Goal: Communication & Community: Answer question/provide support

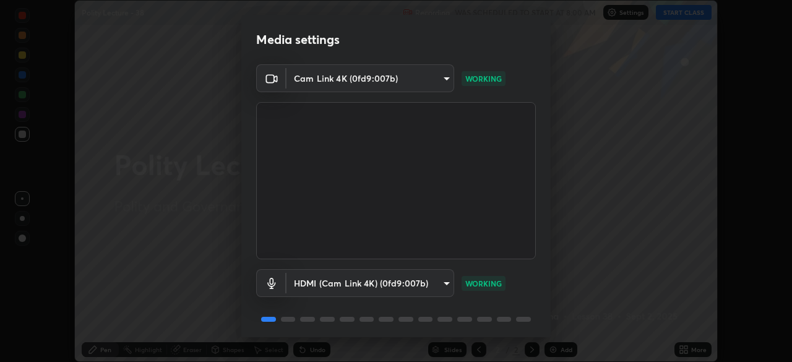
scroll to position [44, 0]
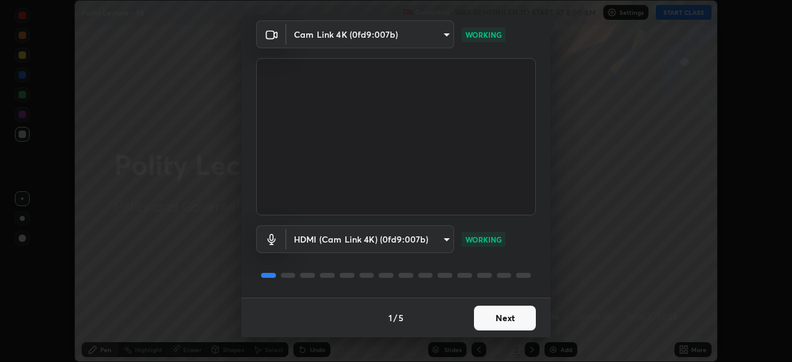
click at [495, 315] on button "Next" at bounding box center [505, 318] width 62 height 25
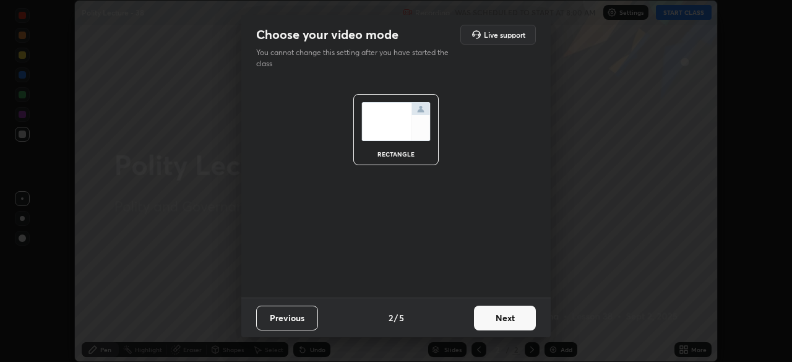
scroll to position [0, 0]
click at [499, 320] on button "Next" at bounding box center [505, 318] width 62 height 25
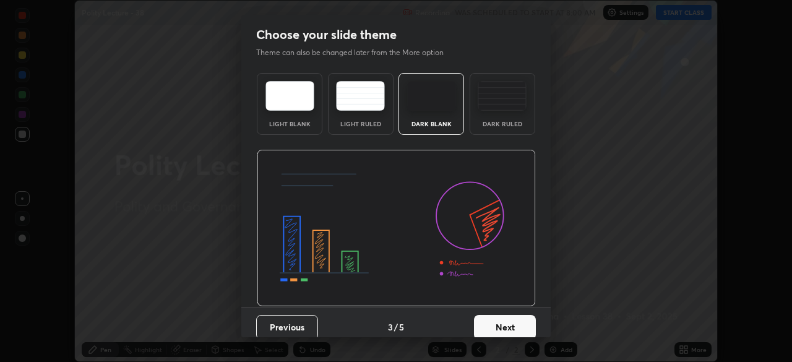
click at [500, 324] on button "Next" at bounding box center [505, 327] width 62 height 25
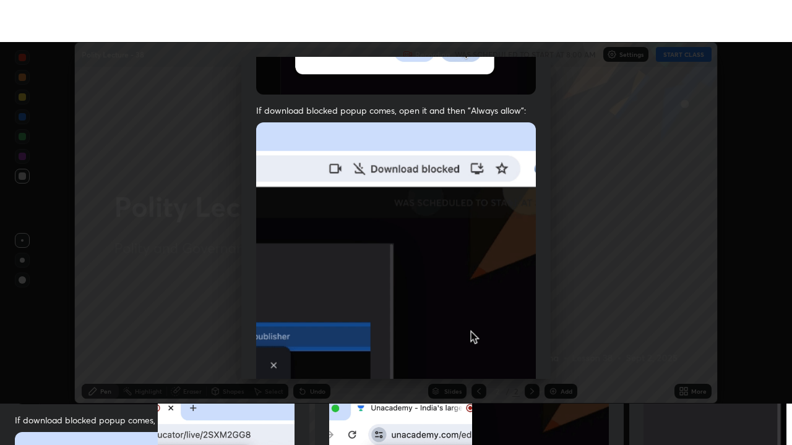
scroll to position [296, 0]
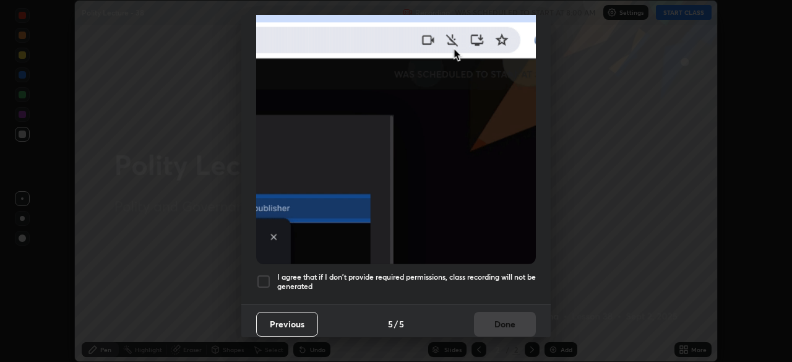
click at [264, 274] on div at bounding box center [263, 281] width 15 height 15
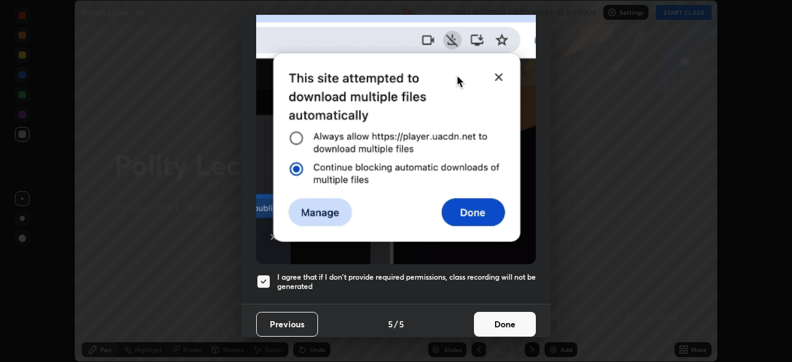
click at [499, 315] on button "Done" at bounding box center [505, 324] width 62 height 25
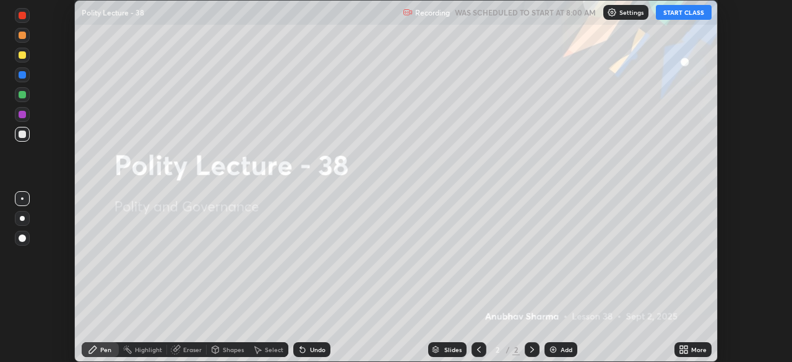
click at [681, 347] on icon at bounding box center [681, 347] width 3 height 3
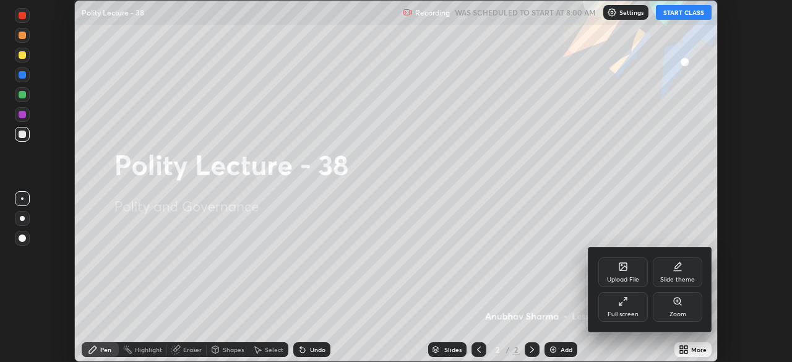
click at [608, 304] on div "Full screen" at bounding box center [622, 307] width 49 height 30
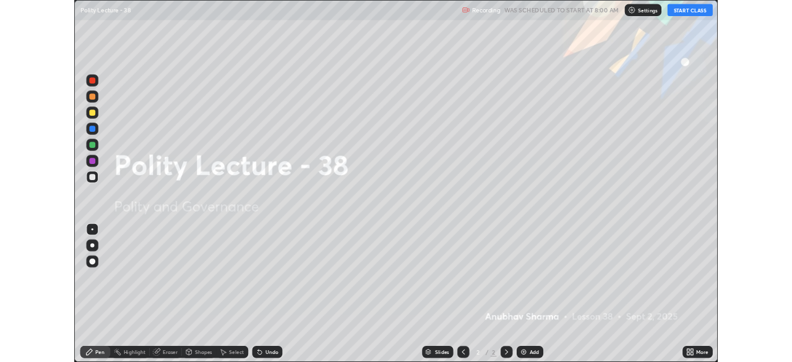
scroll to position [445, 792]
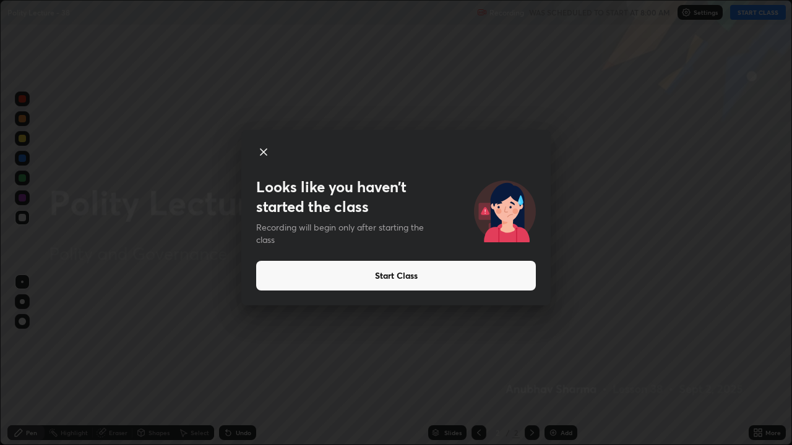
click at [481, 277] on button "Start Class" at bounding box center [396, 276] width 280 height 30
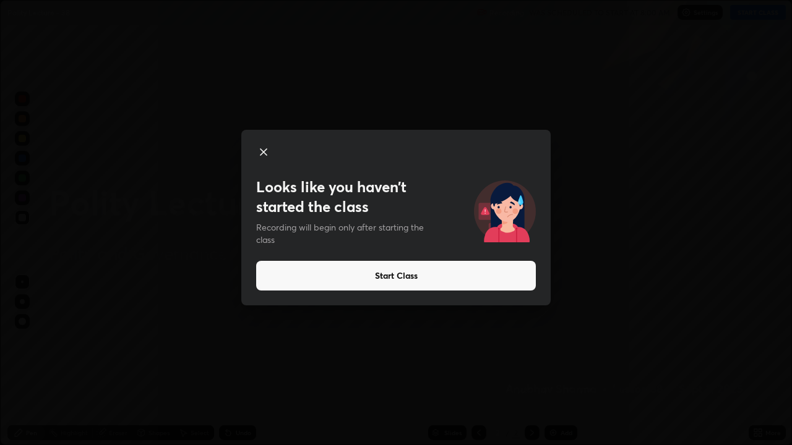
click at [445, 270] on button "Start Class" at bounding box center [396, 276] width 280 height 30
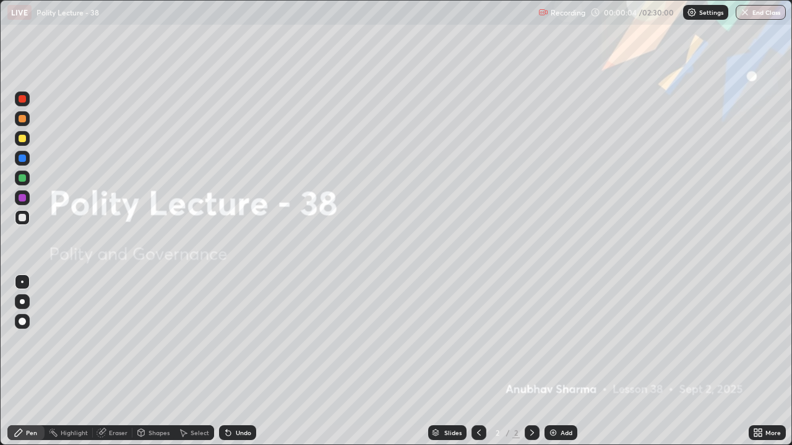
click at [560, 361] on div "Add" at bounding box center [566, 433] width 12 height 6
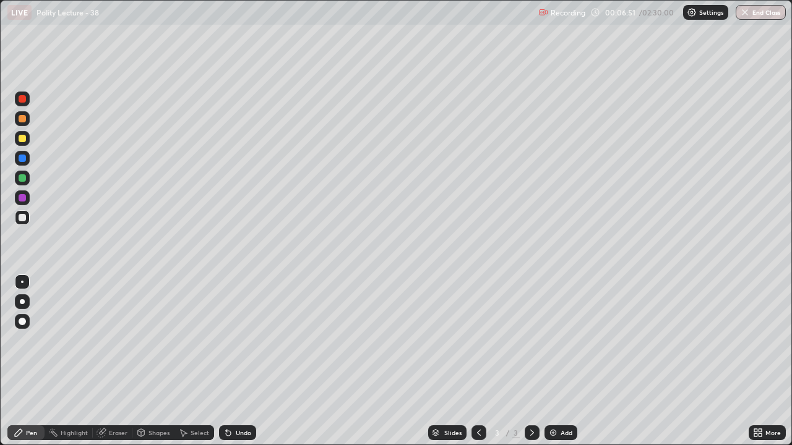
click at [22, 303] on div at bounding box center [22, 301] width 5 height 5
click at [24, 179] on div at bounding box center [22, 177] width 7 height 7
click at [25, 177] on div at bounding box center [22, 177] width 7 height 7
click at [556, 361] on img at bounding box center [553, 433] width 10 height 10
click at [27, 142] on div at bounding box center [22, 138] width 15 height 15
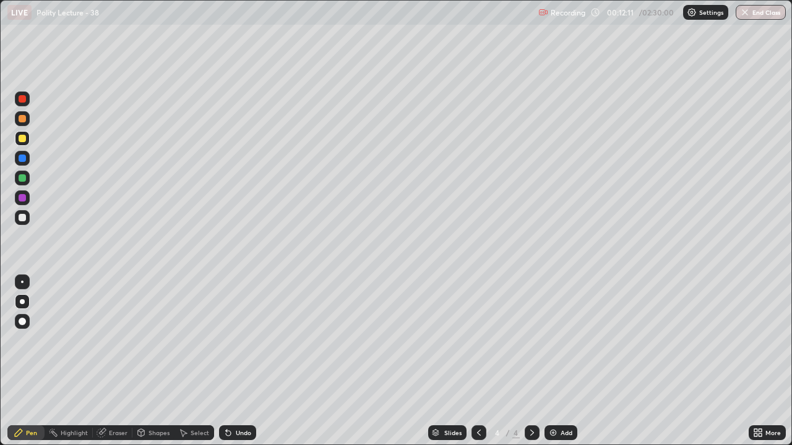
click at [568, 361] on div "Add" at bounding box center [560, 433] width 33 height 15
click at [477, 361] on div at bounding box center [478, 433] width 15 height 15
click at [476, 361] on icon at bounding box center [479, 433] width 10 height 10
click at [26, 197] on div at bounding box center [22, 198] width 15 height 15
click at [553, 361] on img at bounding box center [553, 433] width 10 height 10
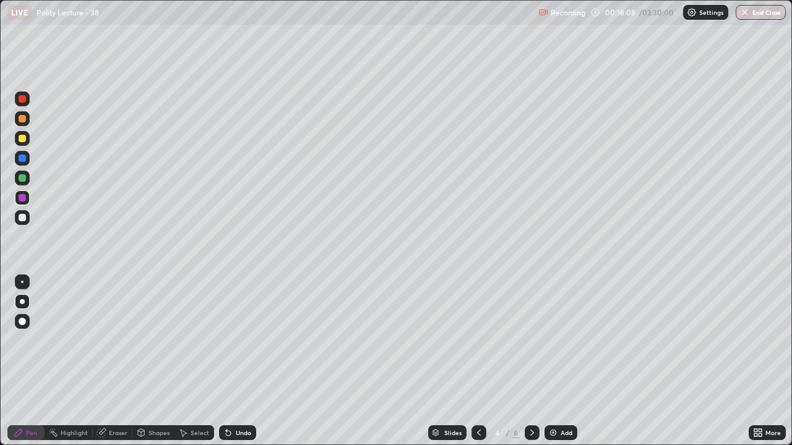
click at [24, 140] on div at bounding box center [22, 138] width 7 height 7
click at [11, 361] on div "Pen" at bounding box center [25, 433] width 37 height 15
click at [22, 158] on div at bounding box center [22, 158] width 7 height 7
click at [22, 138] on div at bounding box center [22, 138] width 7 height 7
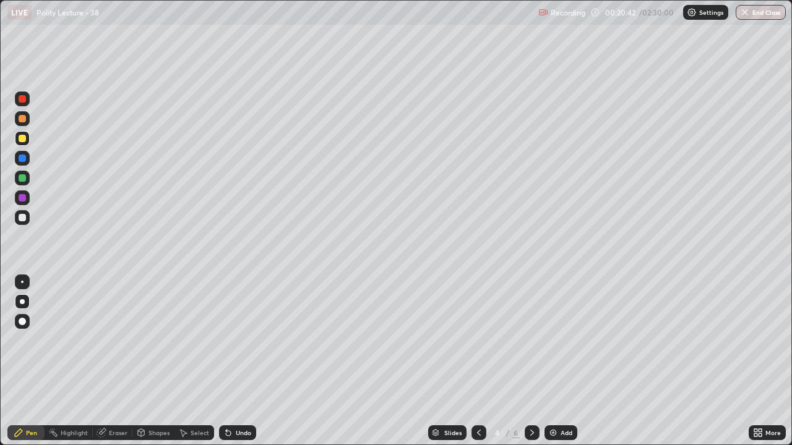
click at [27, 197] on div at bounding box center [22, 198] width 15 height 15
click at [21, 119] on div at bounding box center [22, 118] width 7 height 7
click at [557, 361] on div "Add" at bounding box center [560, 433] width 33 height 15
click at [24, 142] on div at bounding box center [22, 138] width 15 height 15
click at [21, 117] on div at bounding box center [22, 118] width 7 height 7
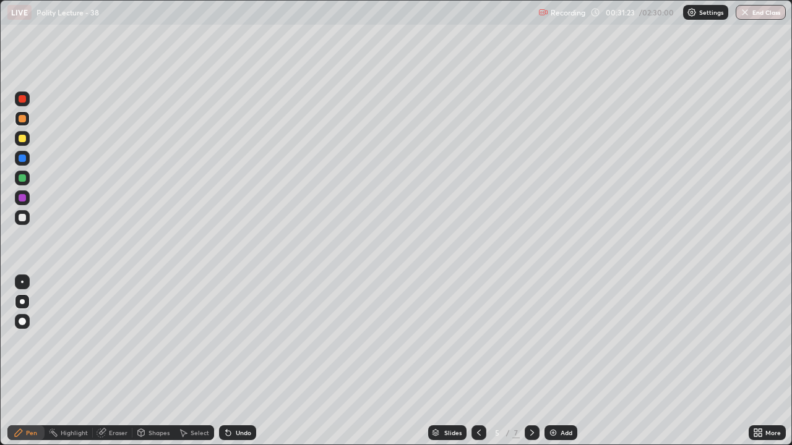
click at [552, 361] on div "Add" at bounding box center [560, 433] width 33 height 15
click at [19, 138] on div at bounding box center [22, 138] width 7 height 7
click at [25, 179] on div at bounding box center [22, 177] width 7 height 7
click at [562, 361] on div "Add" at bounding box center [566, 433] width 12 height 6
click at [24, 177] on div at bounding box center [22, 177] width 7 height 7
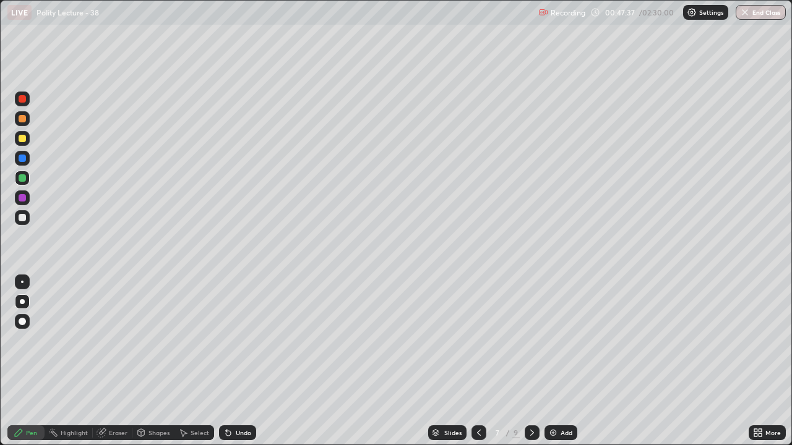
click at [485, 361] on div at bounding box center [478, 433] width 15 height 25
click at [474, 361] on div at bounding box center [478, 433] width 15 height 15
click at [479, 361] on icon at bounding box center [479, 433] width 10 height 10
click at [482, 361] on div at bounding box center [478, 433] width 15 height 15
click at [551, 361] on img at bounding box center [553, 433] width 10 height 10
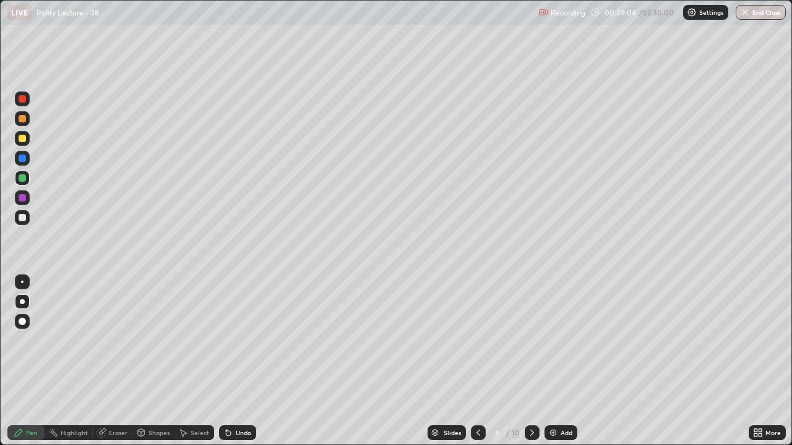
click at [24, 138] on div at bounding box center [22, 138] width 7 height 7
click at [22, 155] on div at bounding box center [22, 158] width 7 height 7
click at [21, 137] on div at bounding box center [22, 138] width 7 height 7
click at [36, 134] on div "Erase all" at bounding box center [22, 223] width 30 height 396
click at [19, 135] on div at bounding box center [22, 138] width 7 height 7
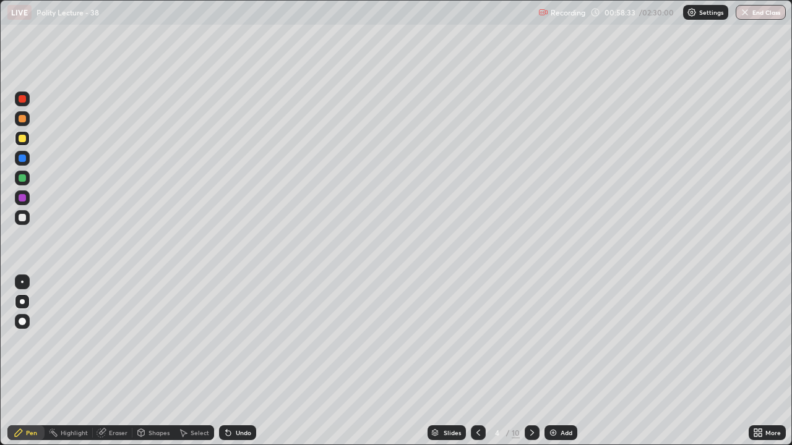
click at [560, 361] on div "Add" at bounding box center [566, 433] width 12 height 6
click at [24, 174] on div at bounding box center [22, 177] width 7 height 7
click at [23, 140] on div at bounding box center [22, 138] width 7 height 7
click at [20, 159] on div at bounding box center [22, 158] width 7 height 7
click at [23, 139] on div at bounding box center [22, 138] width 7 height 7
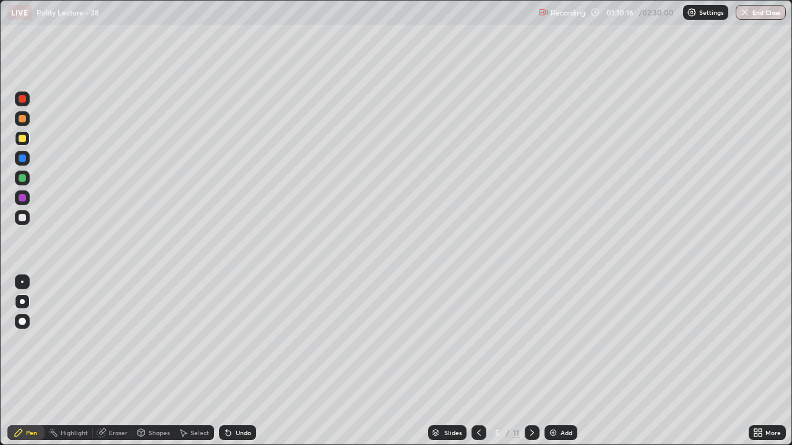
click at [553, 361] on div "Add" at bounding box center [560, 433] width 33 height 15
click at [27, 178] on div at bounding box center [22, 178] width 15 height 15
click at [560, 361] on div "Slides 6 / 12 Add" at bounding box center [502, 433] width 492 height 25
click at [570, 361] on div "Add" at bounding box center [566, 433] width 12 height 6
click at [24, 218] on div at bounding box center [22, 217] width 7 height 7
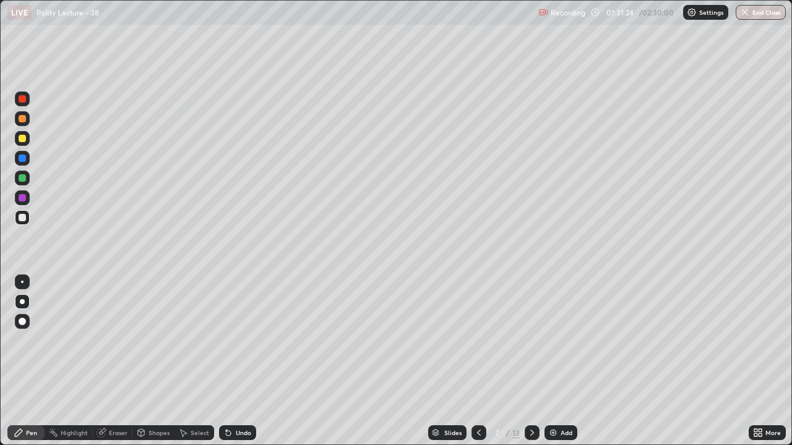
click at [762, 361] on icon at bounding box center [758, 433] width 10 height 10
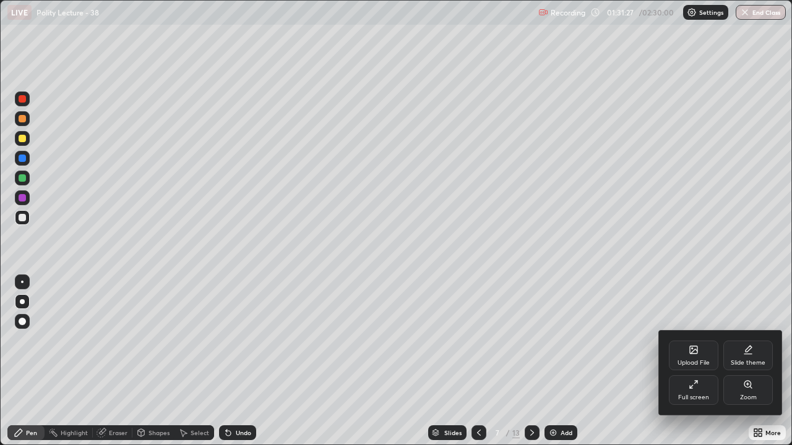
click at [695, 358] on div "Upload File" at bounding box center [693, 356] width 49 height 30
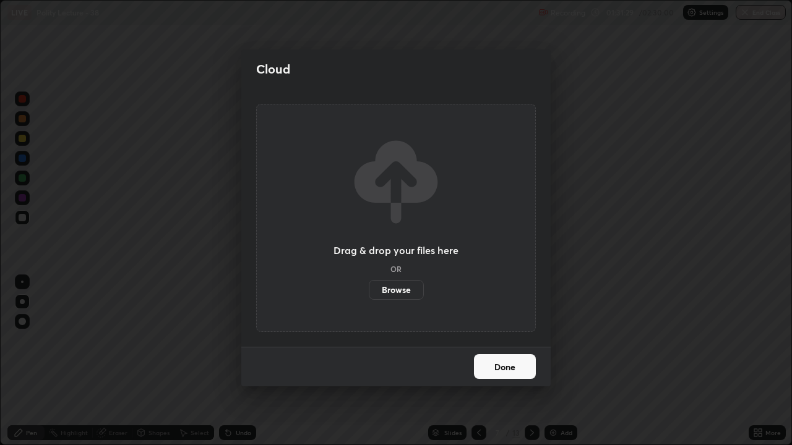
click at [397, 288] on label "Browse" at bounding box center [396, 290] width 55 height 20
click at [369, 288] on input "Browse" at bounding box center [369, 290] width 0 height 20
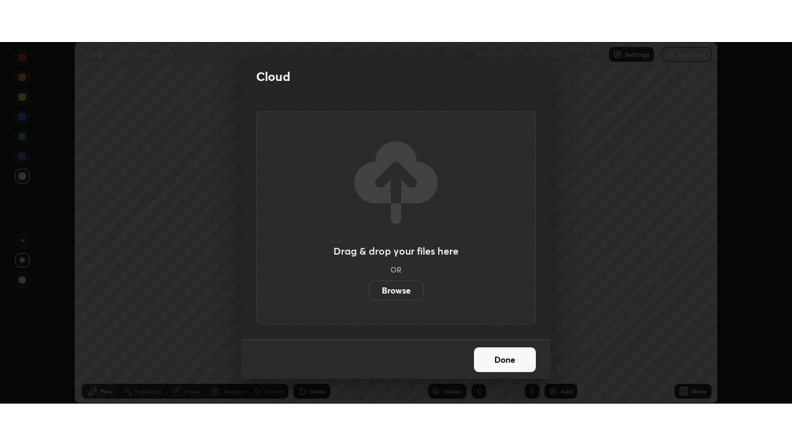
scroll to position [61501, 61071]
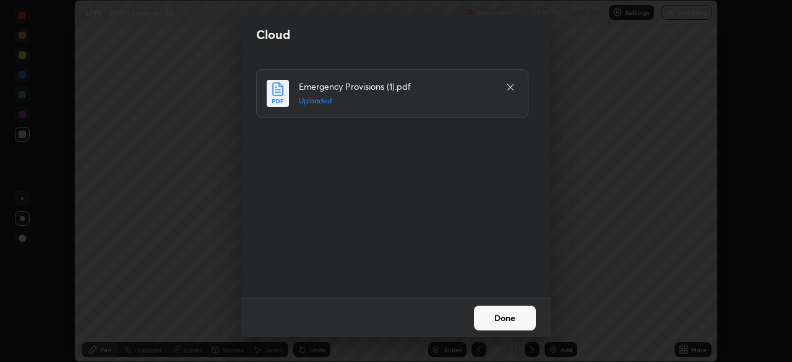
click at [508, 317] on button "Done" at bounding box center [505, 318] width 62 height 25
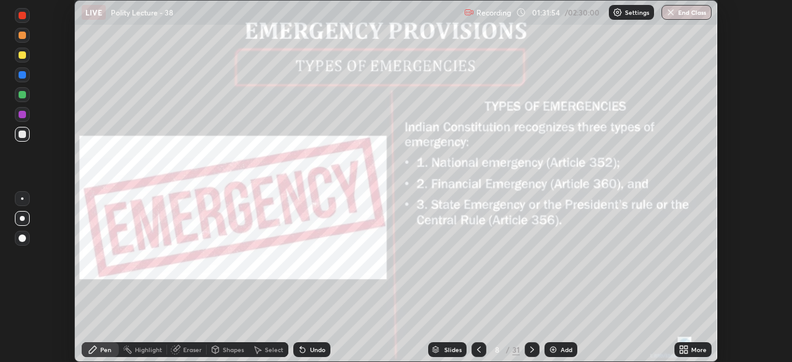
click at [689, 348] on div "More" at bounding box center [692, 349] width 37 height 15
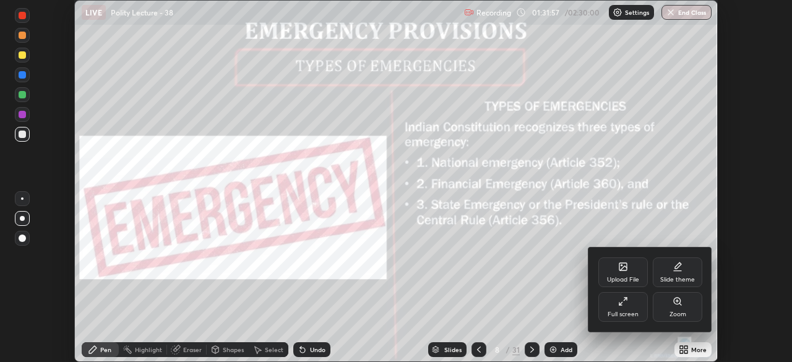
click at [615, 306] on div "Full screen" at bounding box center [622, 307] width 49 height 30
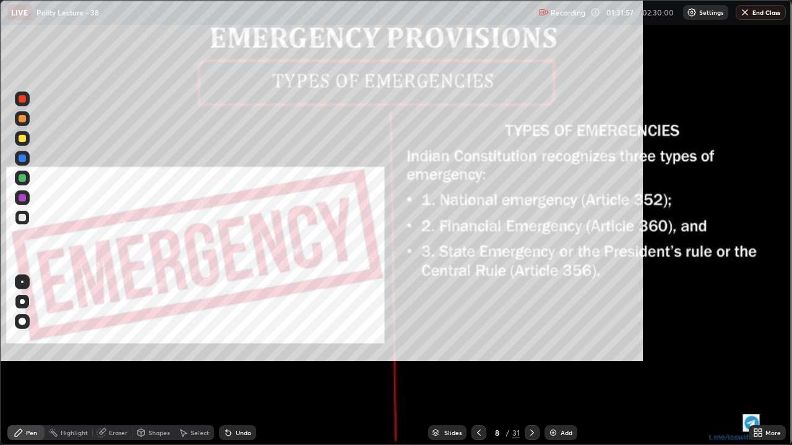
scroll to position [445, 792]
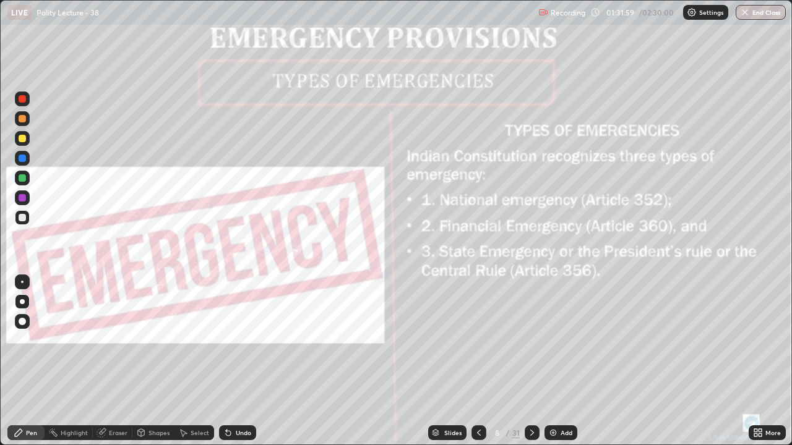
click at [450, 361] on div "Slides" at bounding box center [452, 433] width 17 height 6
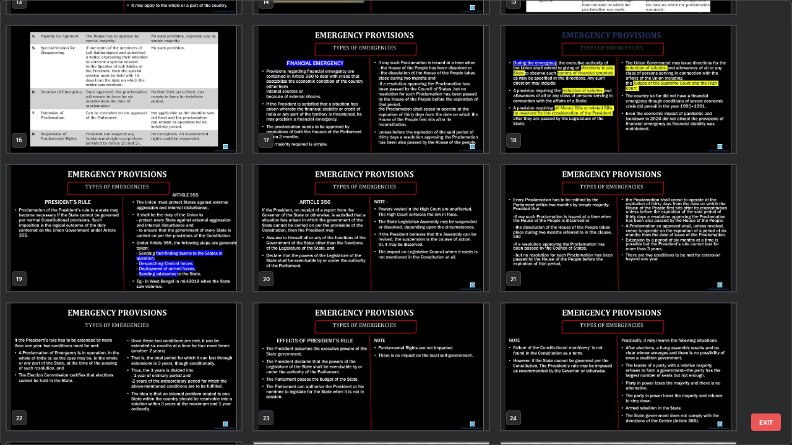
scroll to position [674, 0]
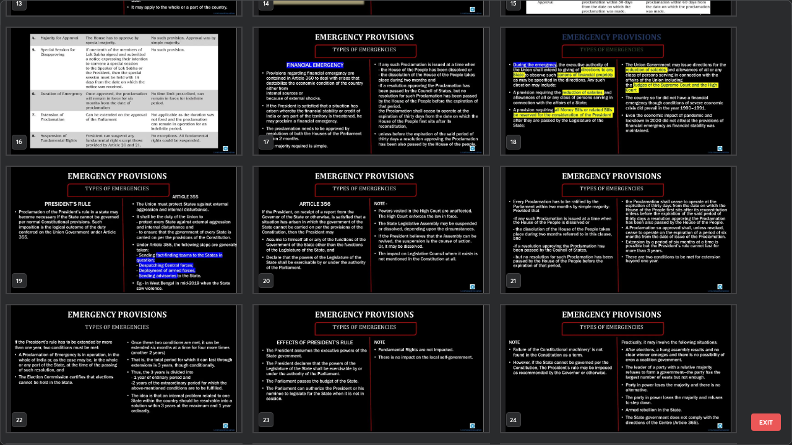
click at [93, 244] on img "grid" at bounding box center [124, 230] width 234 height 127
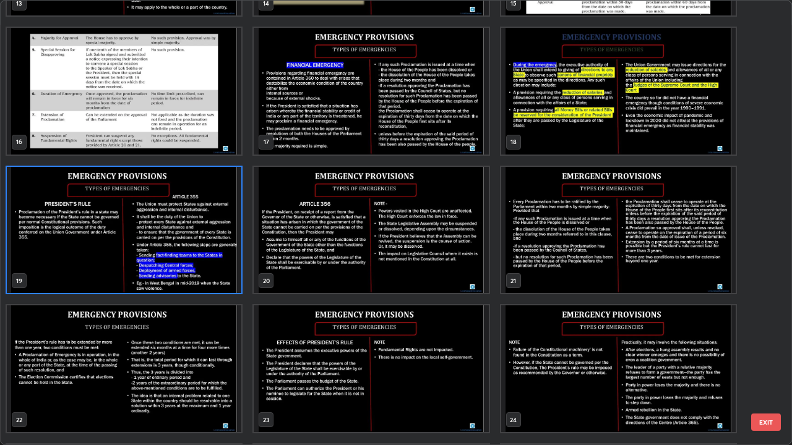
click at [111, 245] on img "grid" at bounding box center [124, 230] width 234 height 127
click at [109, 241] on img "grid" at bounding box center [124, 230] width 234 height 127
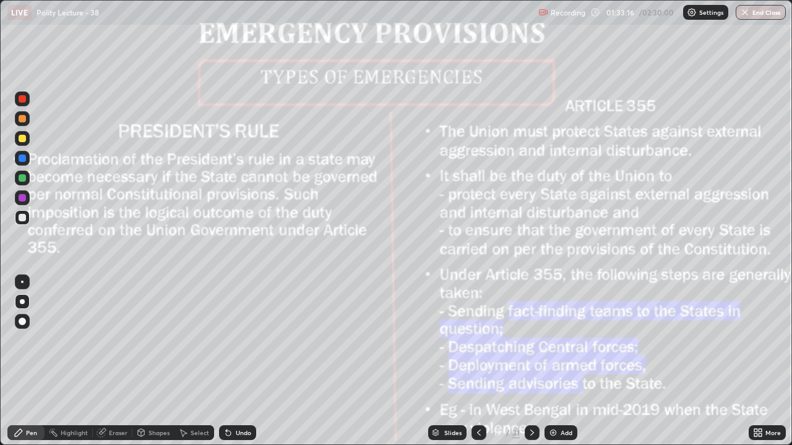
click at [25, 139] on div at bounding box center [22, 138] width 7 height 7
click at [554, 361] on img at bounding box center [553, 433] width 10 height 10
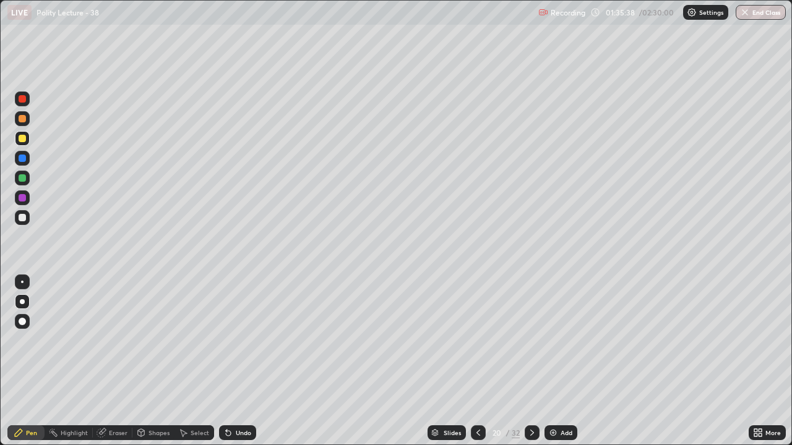
click at [477, 361] on icon at bounding box center [478, 433] width 10 height 10
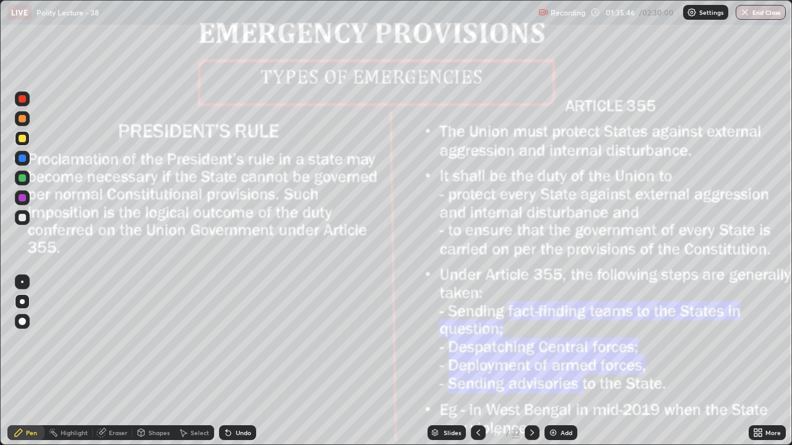
click at [531, 361] on icon at bounding box center [532, 433] width 10 height 10
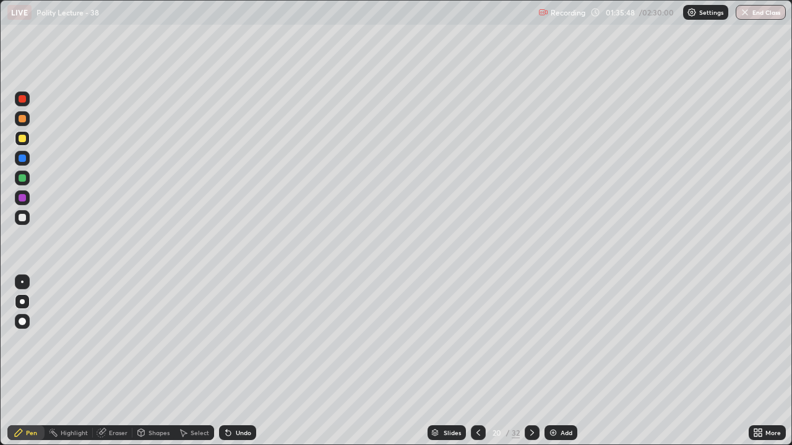
click at [531, 361] on icon at bounding box center [532, 433] width 10 height 10
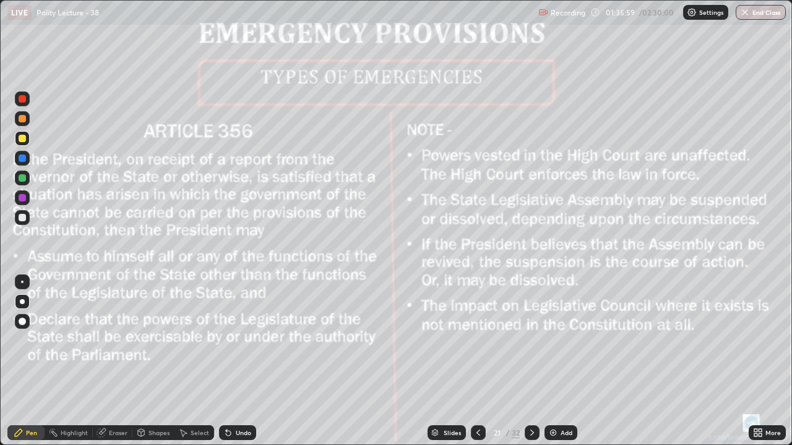
click at [25, 140] on div at bounding box center [22, 138] width 7 height 7
click at [531, 361] on icon at bounding box center [532, 433] width 4 height 6
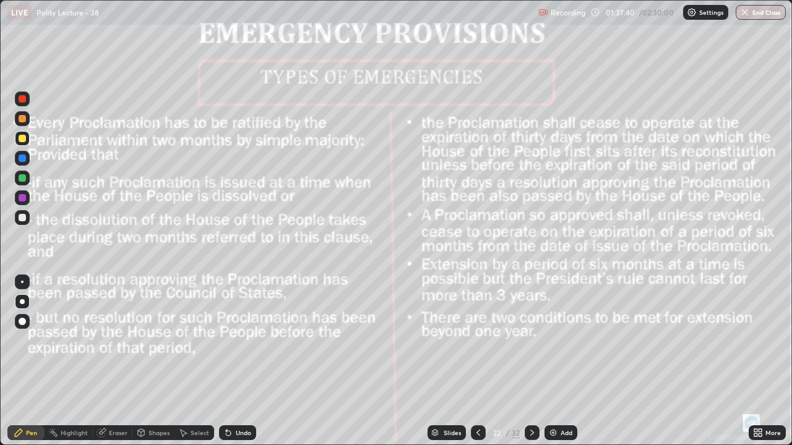
click at [556, 361] on img at bounding box center [553, 433] width 10 height 10
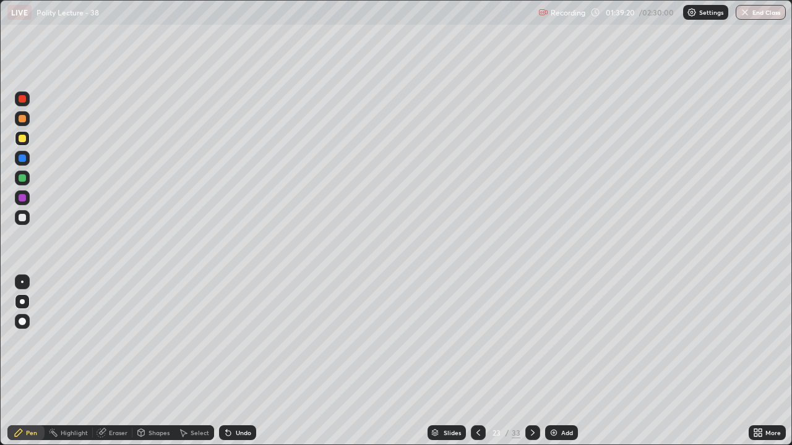
click at [25, 218] on div at bounding box center [22, 217] width 7 height 7
click at [477, 361] on icon at bounding box center [478, 433] width 10 height 10
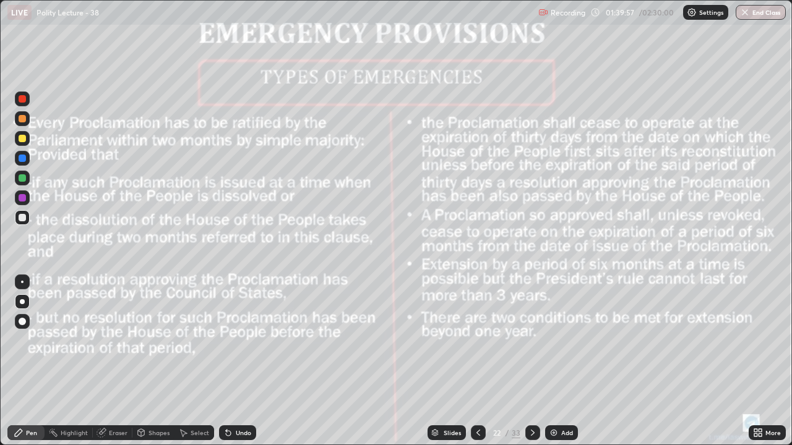
click at [20, 132] on div at bounding box center [22, 138] width 15 height 15
click at [535, 361] on icon at bounding box center [533, 433] width 10 height 10
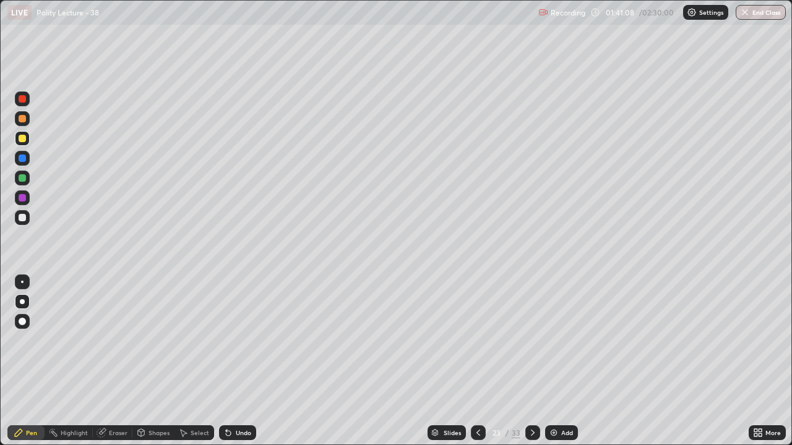
click at [533, 361] on icon at bounding box center [533, 433] width 10 height 10
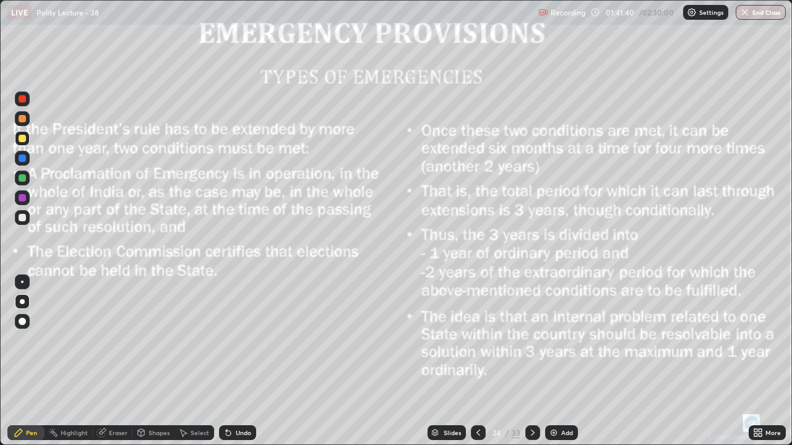
click at [555, 361] on img at bounding box center [554, 433] width 10 height 10
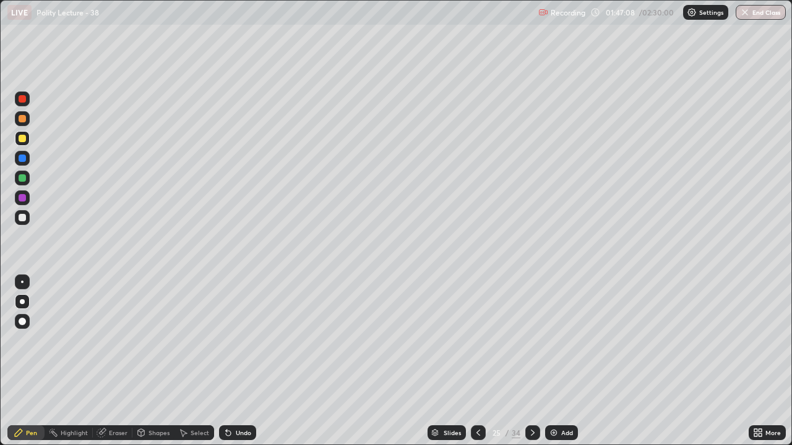
click at [454, 361] on div "Slides" at bounding box center [446, 433] width 38 height 15
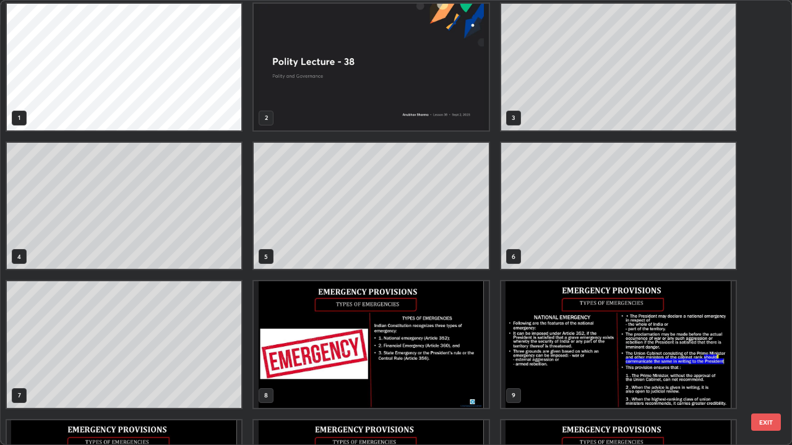
scroll to position [0, 0]
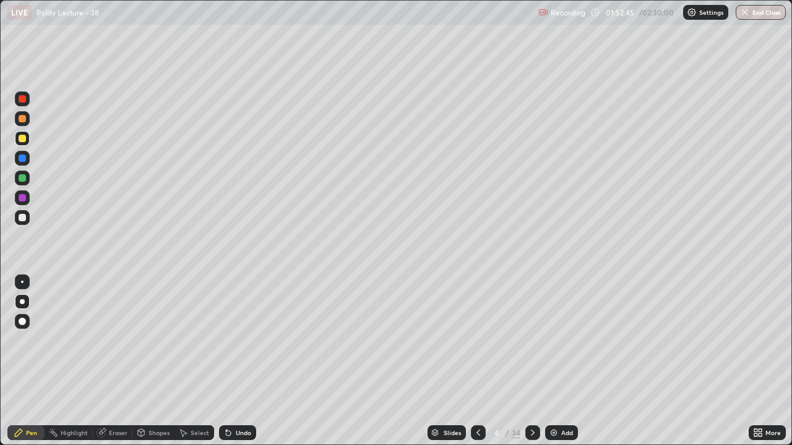
click at [533, 361] on icon at bounding box center [533, 433] width 10 height 10
click at [27, 176] on div at bounding box center [22, 178] width 15 height 15
click at [565, 361] on div "Add" at bounding box center [567, 433] width 12 height 6
click at [22, 138] on div at bounding box center [22, 138] width 7 height 7
click at [568, 361] on div "Add" at bounding box center [567, 433] width 12 height 6
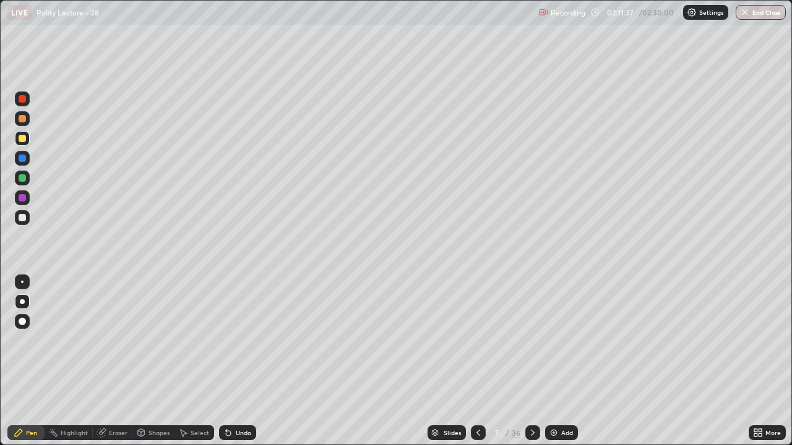
click at [21, 158] on div at bounding box center [22, 158] width 7 height 7
click at [753, 7] on button "End Class" at bounding box center [761, 12] width 50 height 15
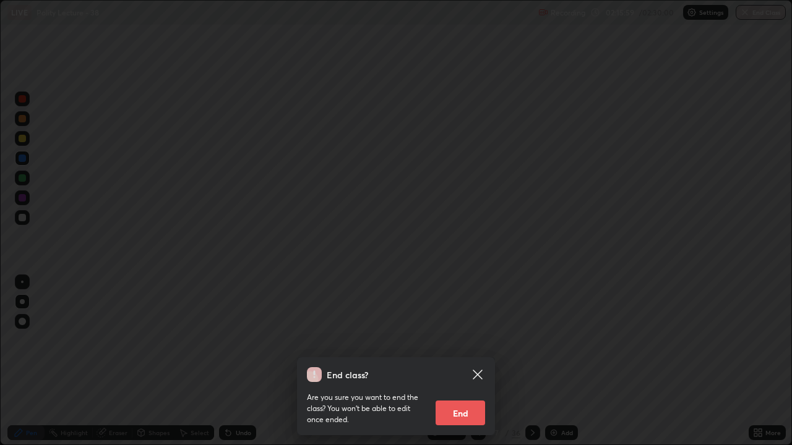
click at [458, 361] on button "End" at bounding box center [460, 413] width 49 height 25
